Goal: Book appointment/travel/reservation

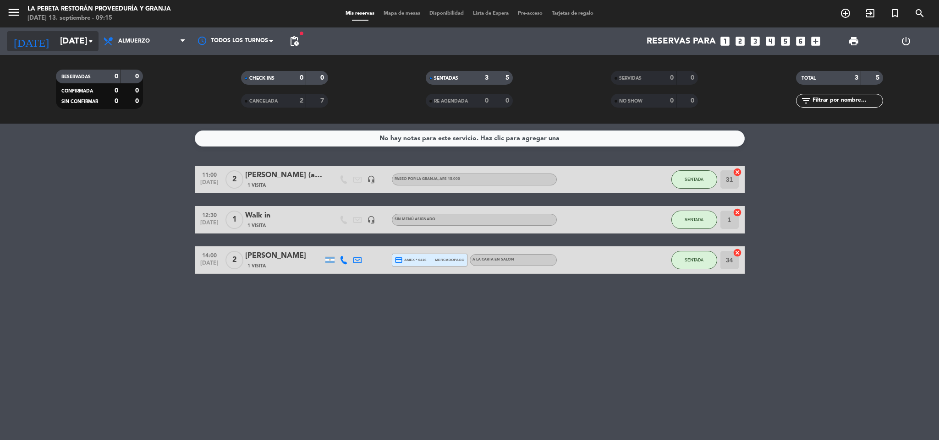
click at [78, 36] on input "[DATE]" at bounding box center [110, 41] width 110 height 19
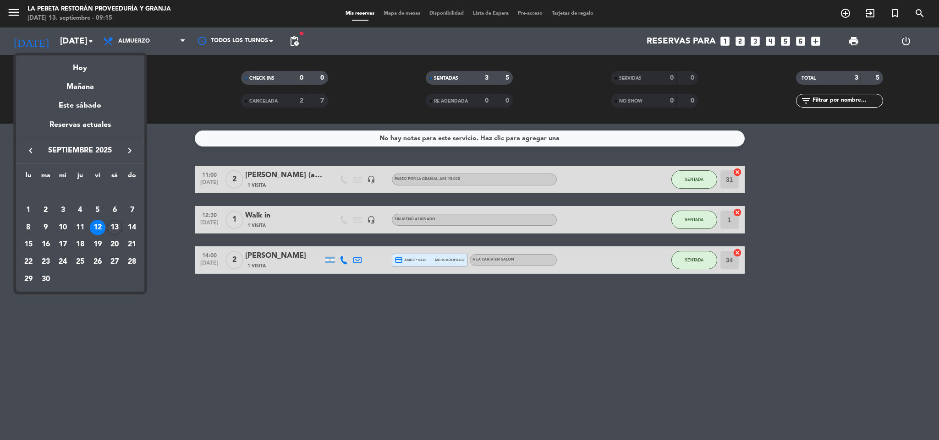
click at [121, 228] on div "13" at bounding box center [115, 228] width 16 height 16
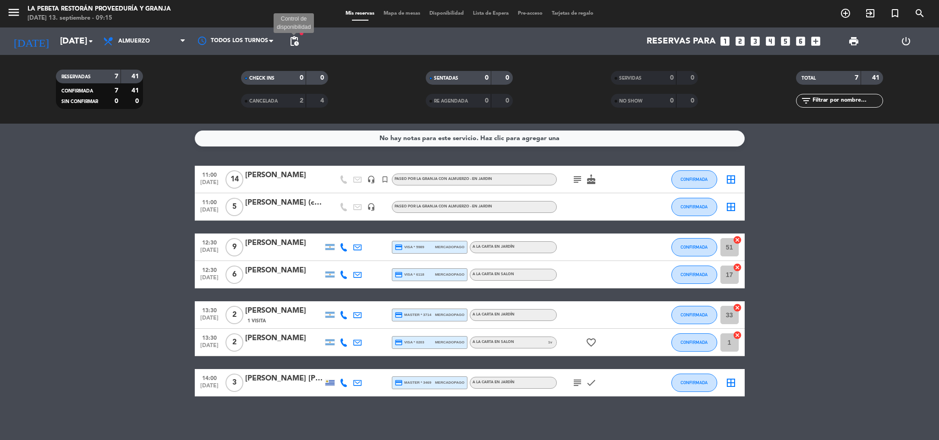
click at [294, 43] on span "pending_actions" at bounding box center [294, 41] width 11 height 11
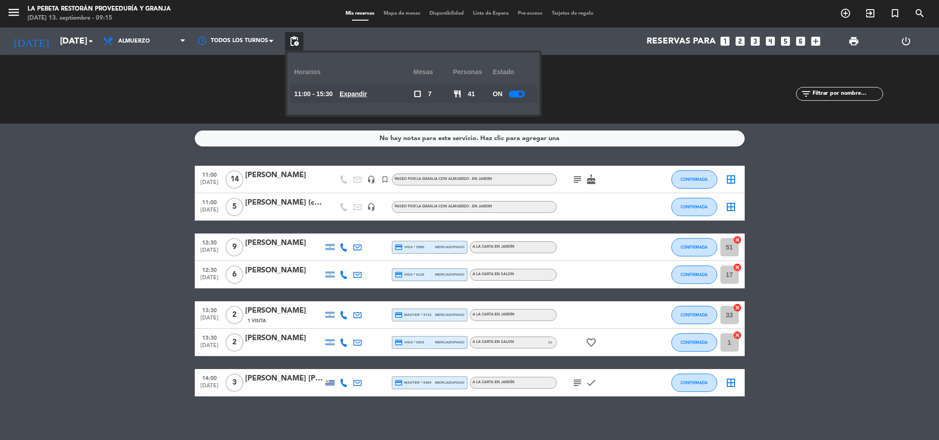
click at [356, 94] on u "Expandir" at bounding box center [352, 93] width 27 height 7
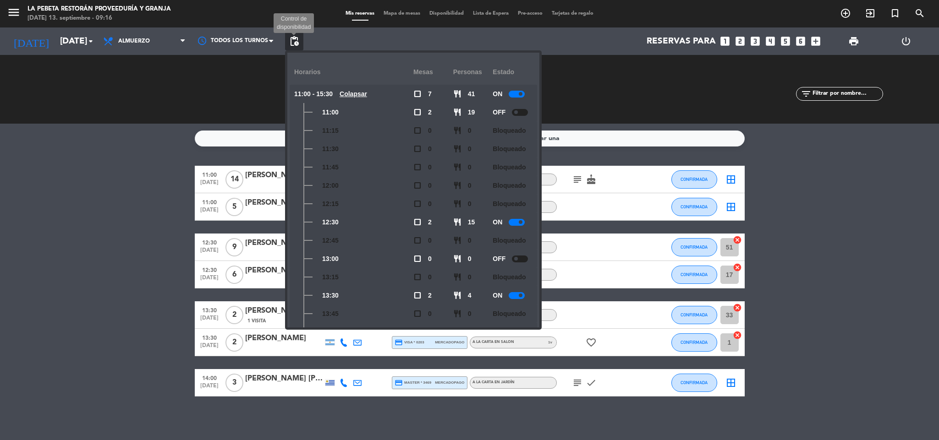
click at [294, 42] on span "pending_actions" at bounding box center [294, 41] width 11 height 11
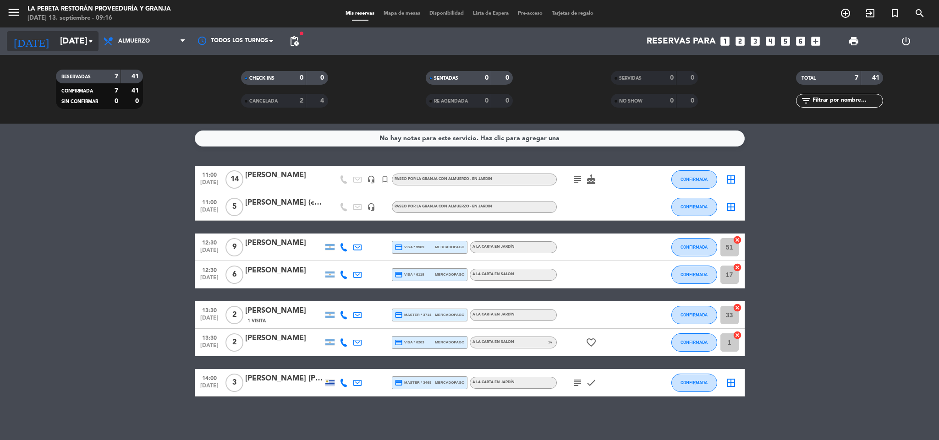
click at [95, 44] on icon "arrow_drop_down" at bounding box center [90, 41] width 11 height 11
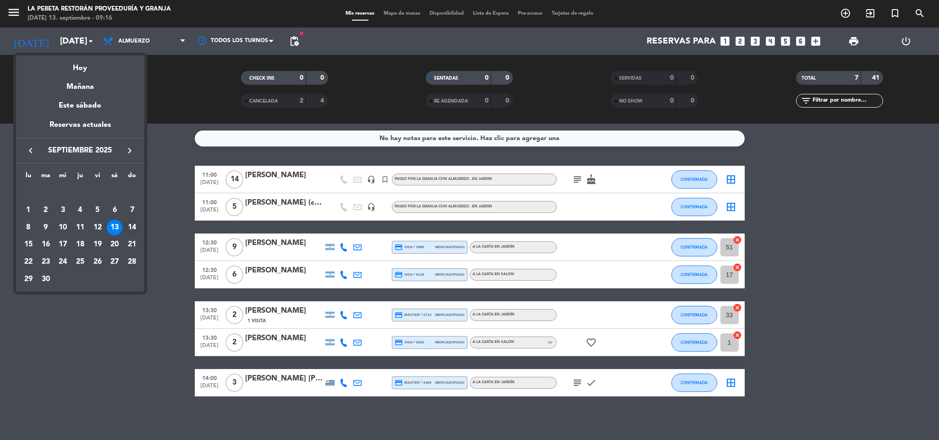
click at [139, 224] on td "14" at bounding box center [131, 227] width 17 height 17
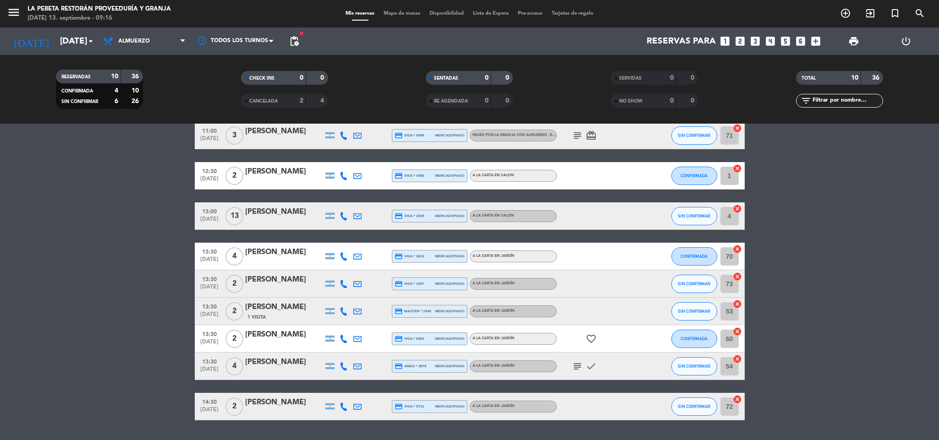
scroll to position [98, 0]
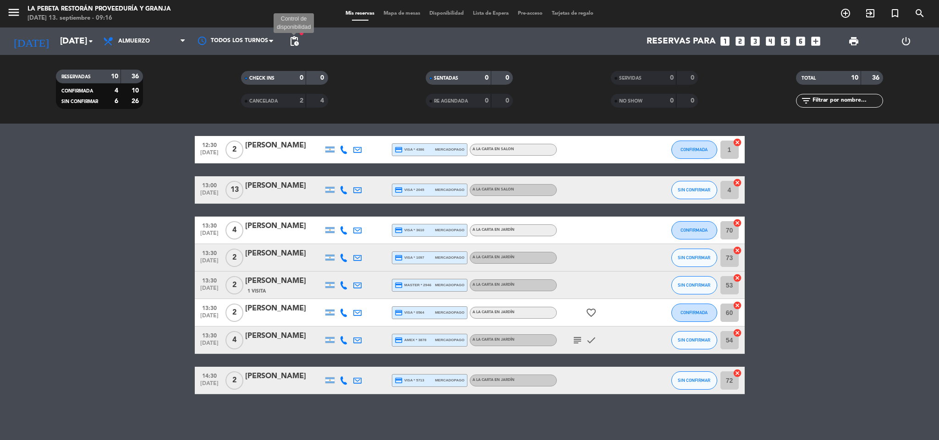
click at [295, 36] on span "pending_actions" at bounding box center [294, 41] width 11 height 11
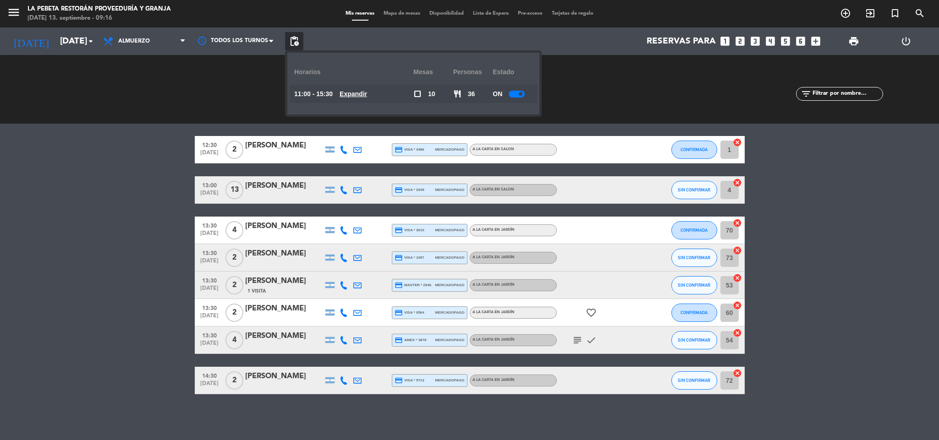
click at [355, 91] on u "Expandir" at bounding box center [352, 93] width 27 height 7
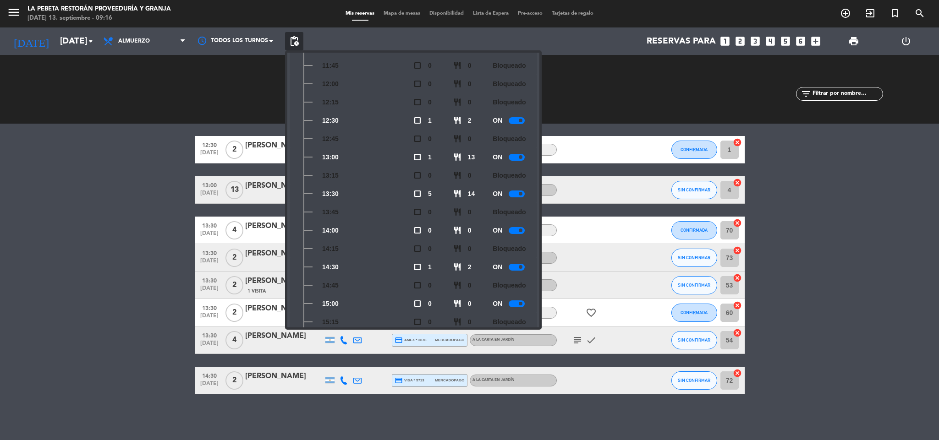
scroll to position [135, 0]
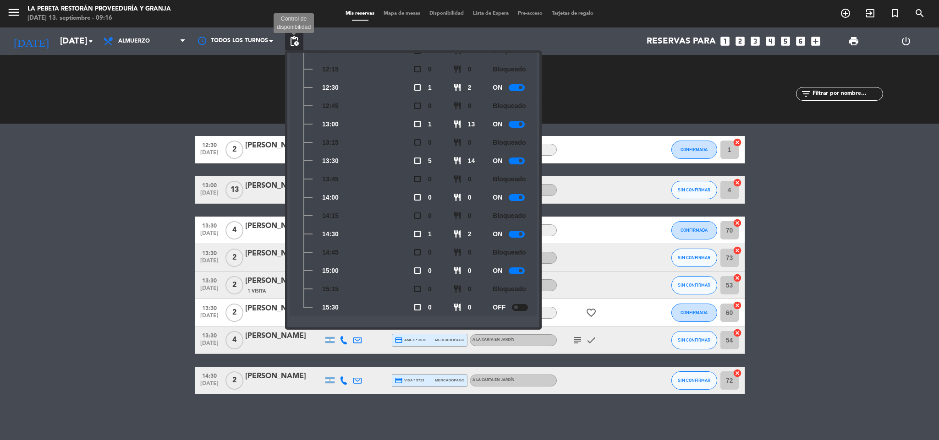
click at [292, 38] on span "pending_actions" at bounding box center [294, 41] width 11 height 11
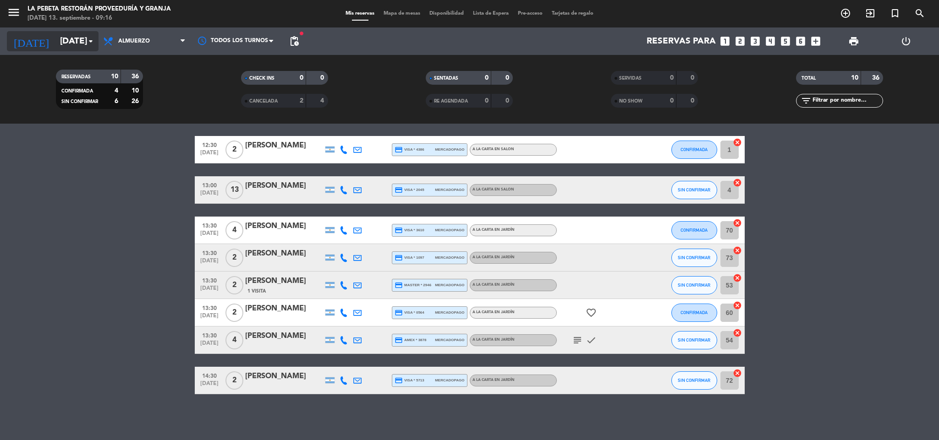
click at [73, 38] on input "[DATE]" at bounding box center [110, 41] width 110 height 19
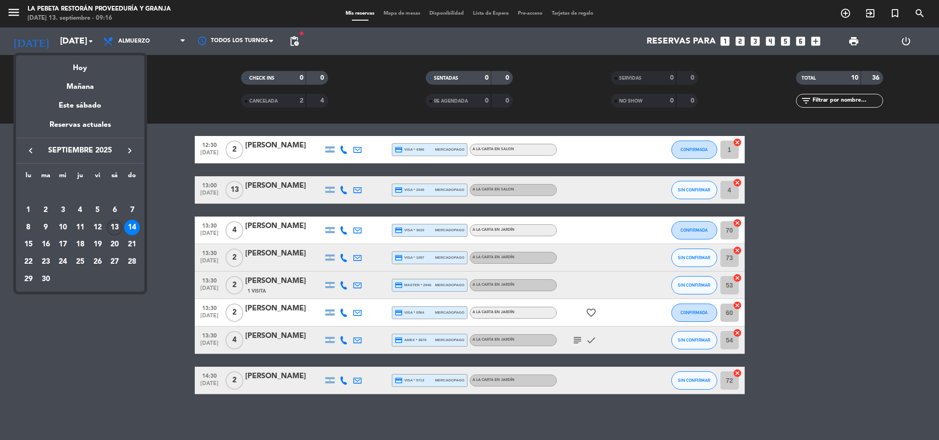
click at [113, 229] on div "13" at bounding box center [115, 228] width 16 height 16
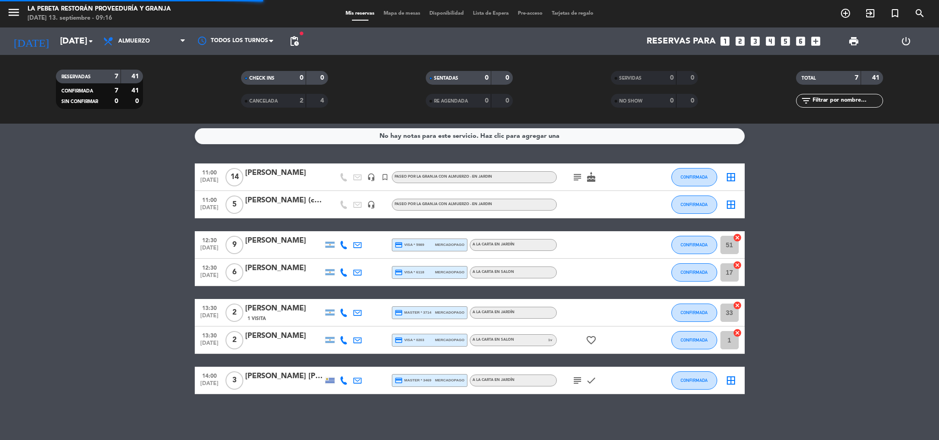
scroll to position [2, 0]
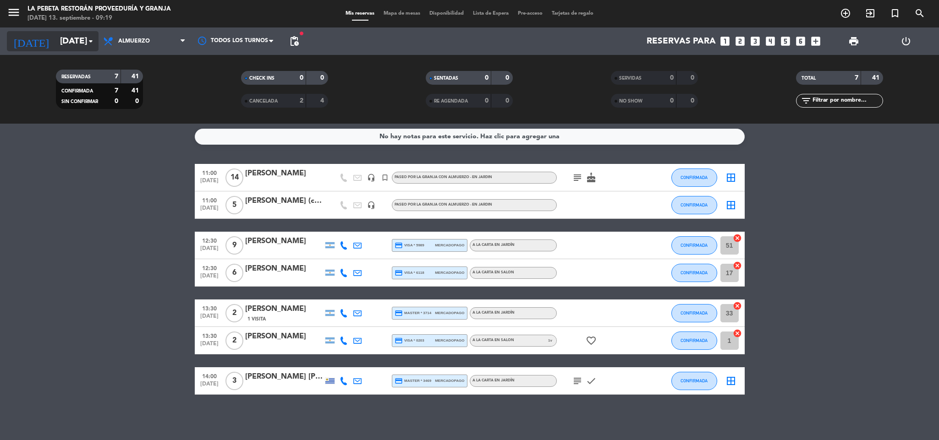
click at [90, 41] on icon "arrow_drop_down" at bounding box center [90, 41] width 11 height 11
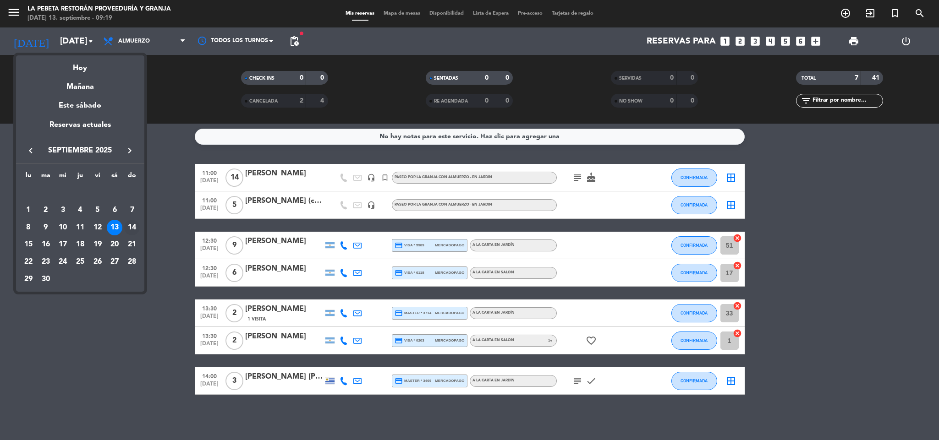
click at [131, 226] on div "14" at bounding box center [132, 228] width 16 height 16
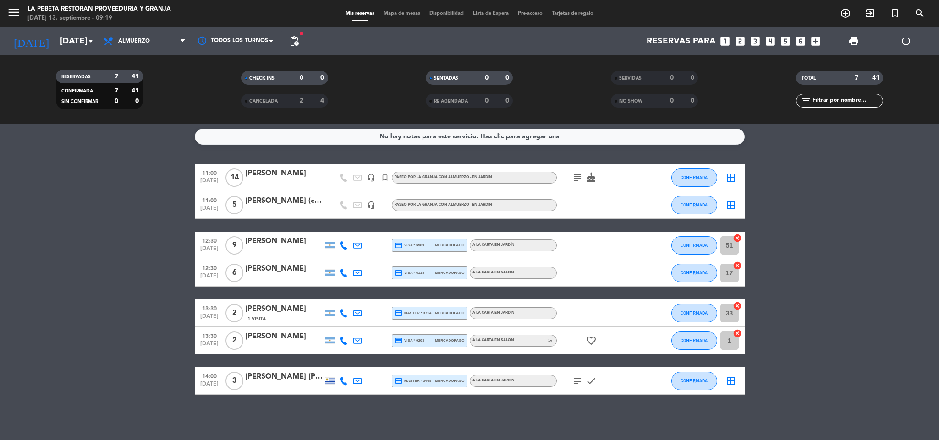
type input "[DATE]"
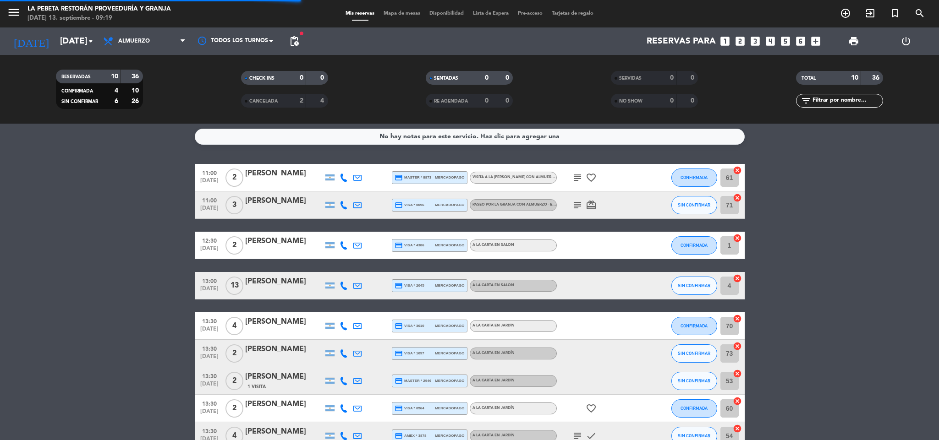
scroll to position [98, 0]
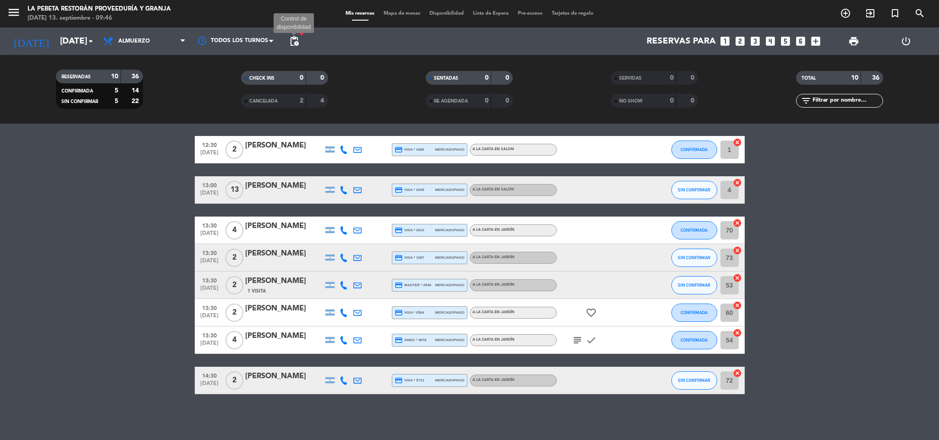
click at [293, 37] on span "pending_actions" at bounding box center [294, 41] width 11 height 11
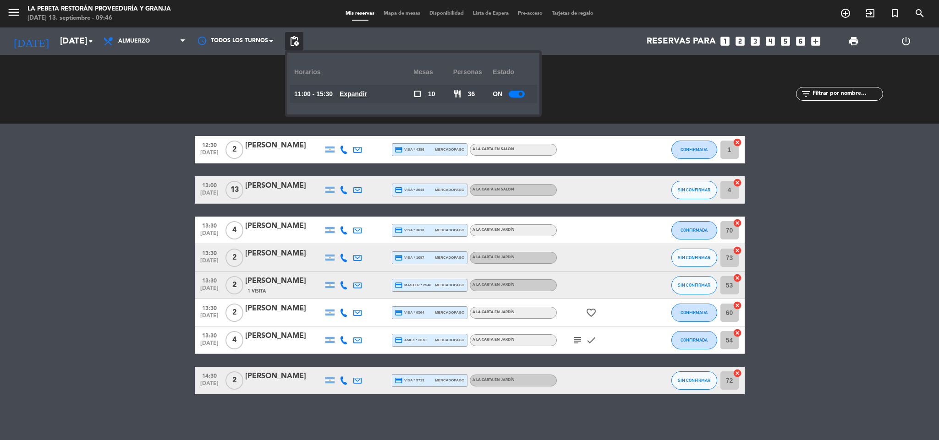
click at [366, 96] on u "Expandir" at bounding box center [352, 93] width 27 height 7
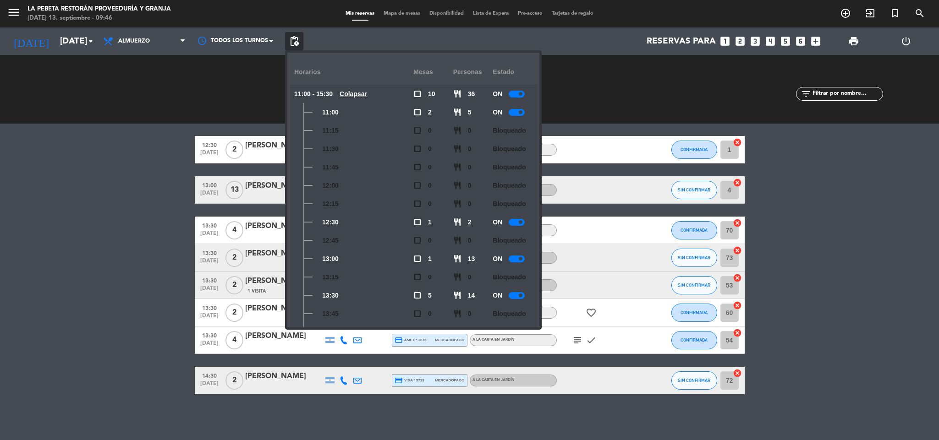
click at [514, 297] on div at bounding box center [516, 295] width 16 height 7
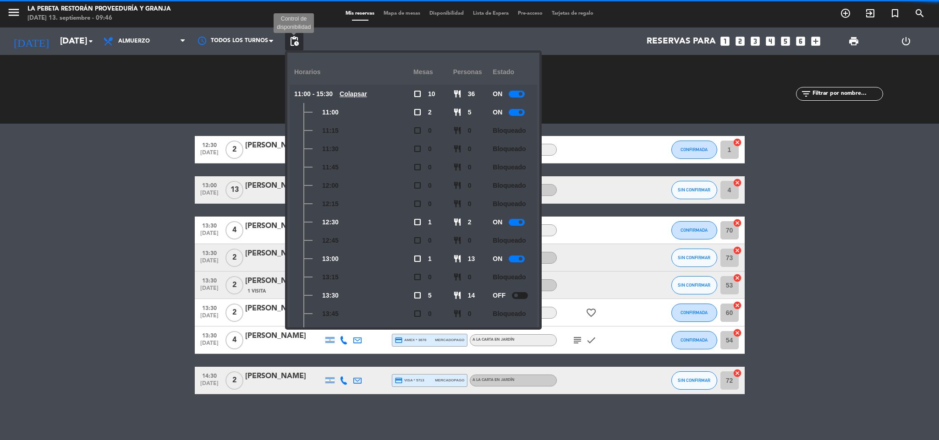
click at [292, 41] on span "pending_actions" at bounding box center [294, 41] width 11 height 11
